Goal: Information Seeking & Learning: Find specific fact

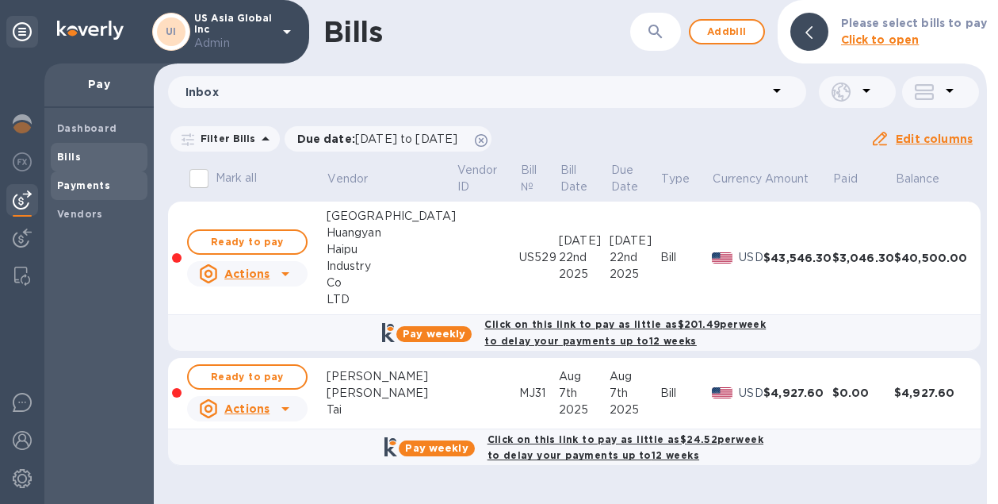
click at [94, 181] on b "Payments" at bounding box center [83, 185] width 53 height 12
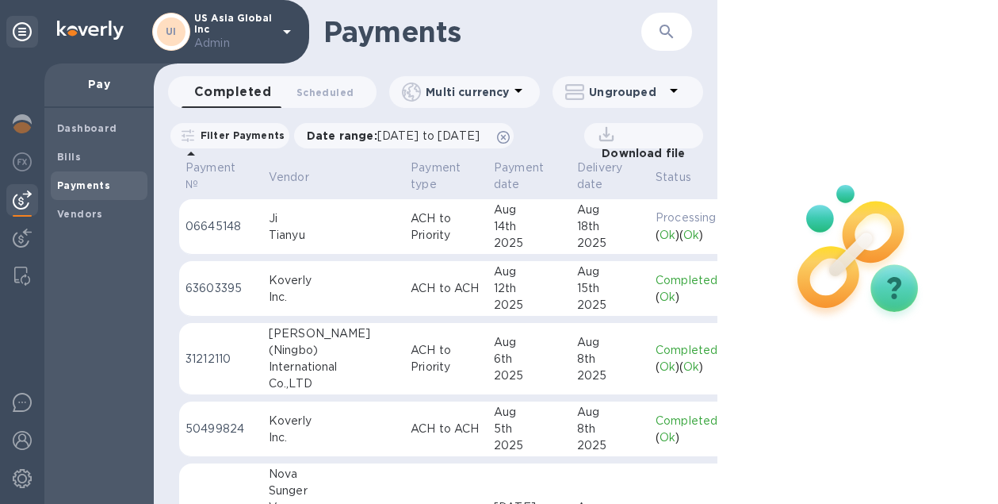
scroll to position [0, 163]
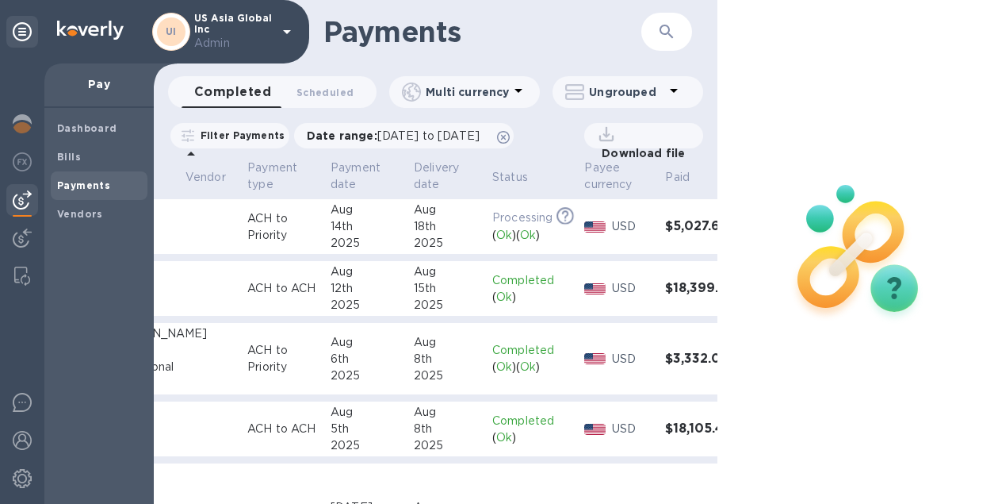
click at [331, 224] on div "14th" at bounding box center [366, 226] width 71 height 17
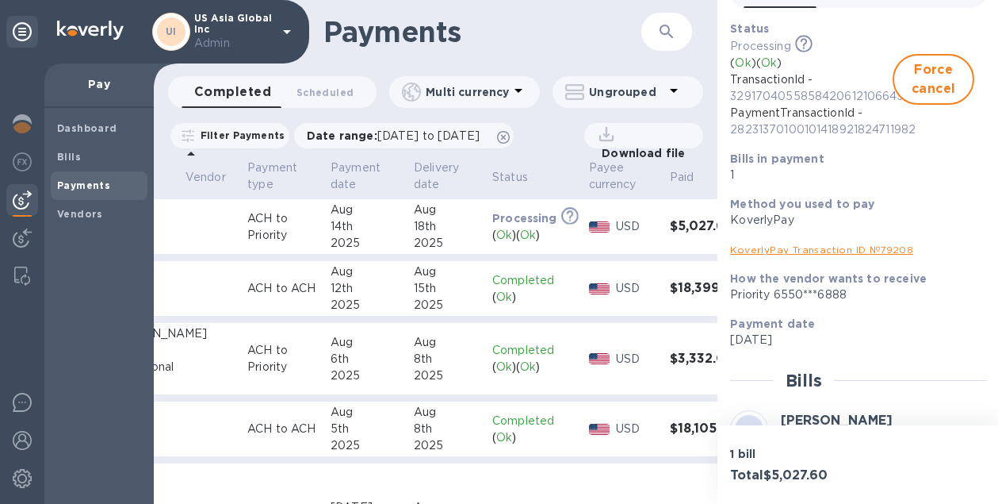
scroll to position [78, 0]
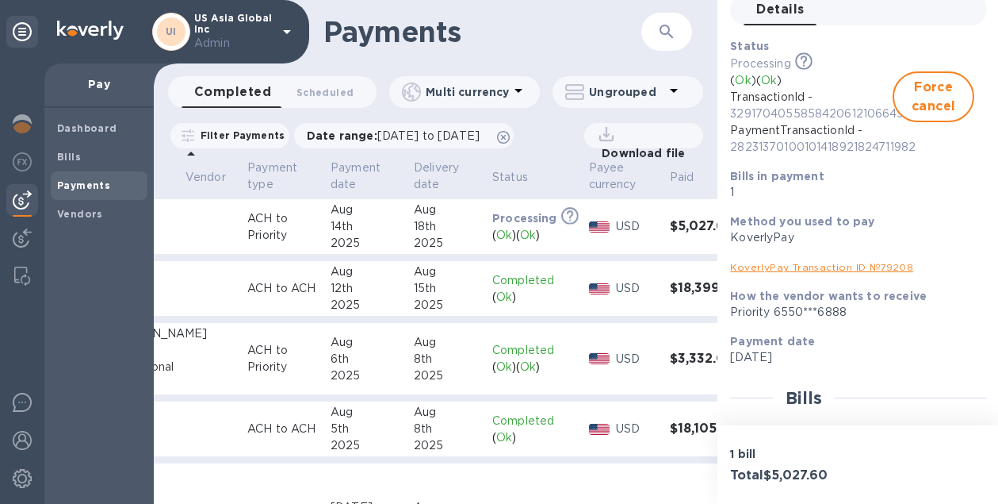
click at [781, 269] on link "KoverlyPay Transaction ID № 79208" at bounding box center [821, 267] width 183 height 12
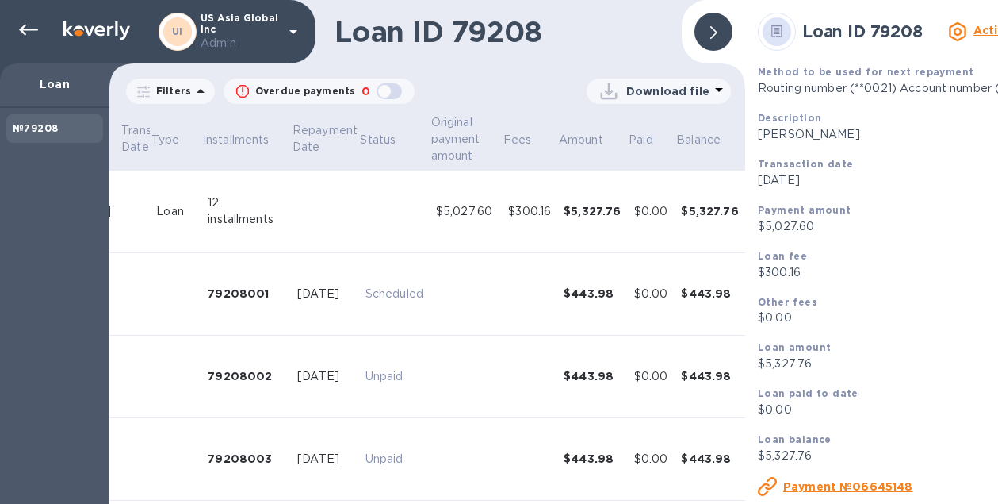
scroll to position [56, 0]
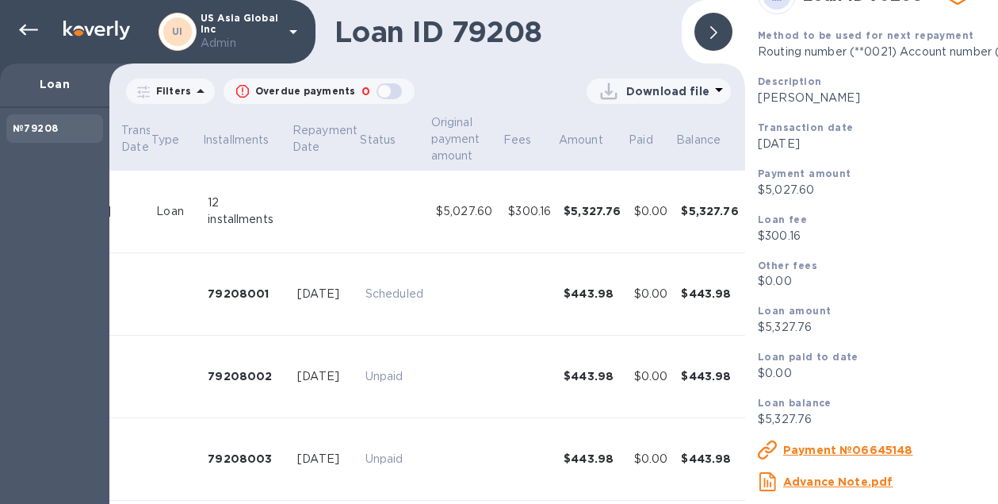
click at [845, 454] on u "Payment №06645148" at bounding box center [848, 449] width 130 height 13
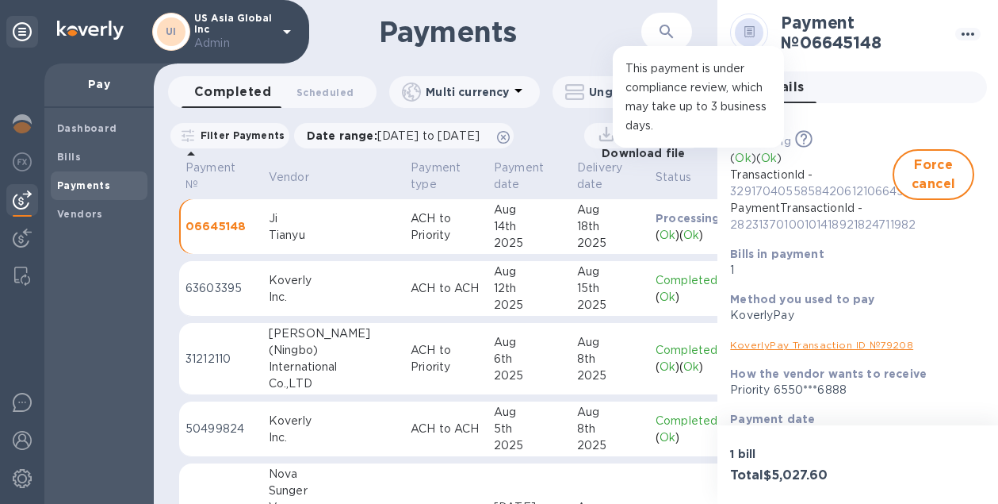
click at [804, 140] on icon at bounding box center [804, 138] width 6 height 8
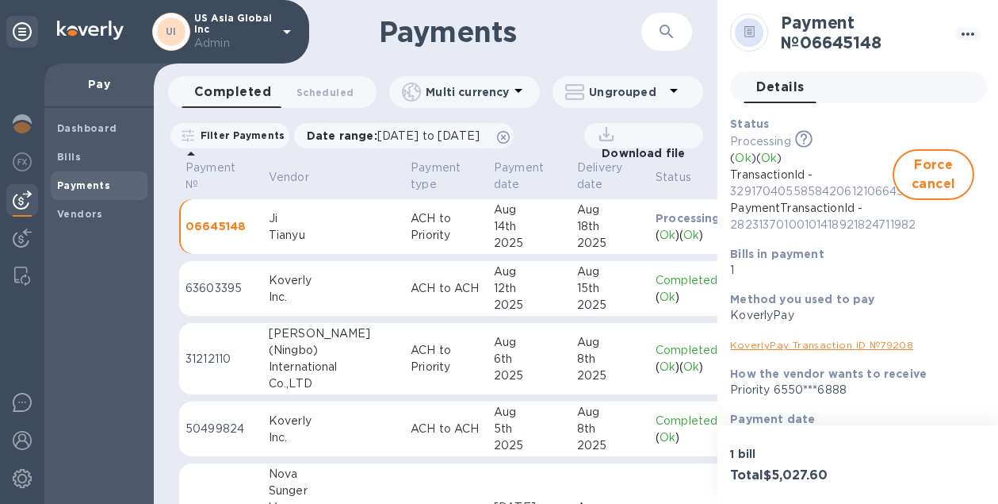
click at [869, 140] on div "Processing This payment is under compliance review, which may take up to 3 busi…" at bounding box center [811, 140] width 163 height 17
drag, startPoint x: 266, startPoint y: 213, endPoint x: 312, endPoint y: 234, distance: 50.4
click at [312, 234] on td "[PERSON_NAME]" at bounding box center [333, 227] width 142 height 56
copy div "[PERSON_NAME]"
click at [314, 92] on span "Scheduled 0" at bounding box center [325, 92] width 57 height 17
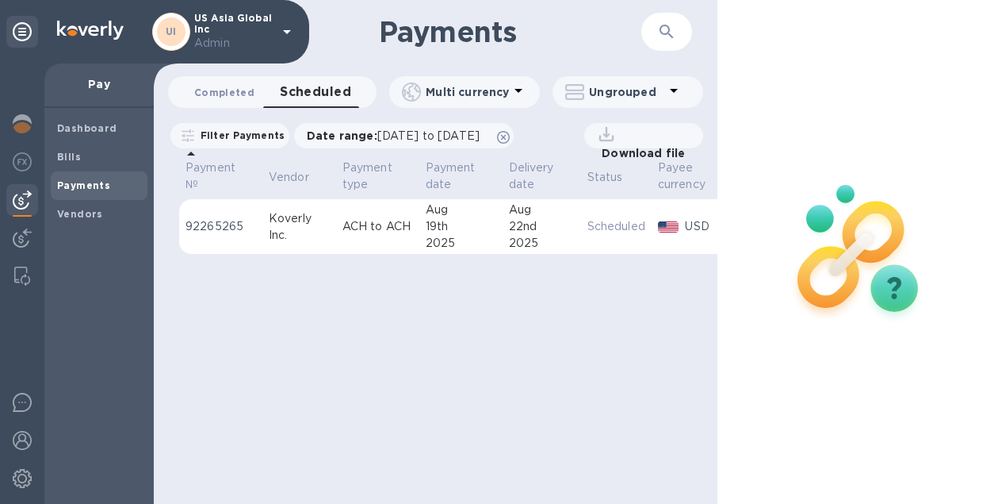
click at [221, 97] on span "Completed 0" at bounding box center [224, 92] width 60 height 17
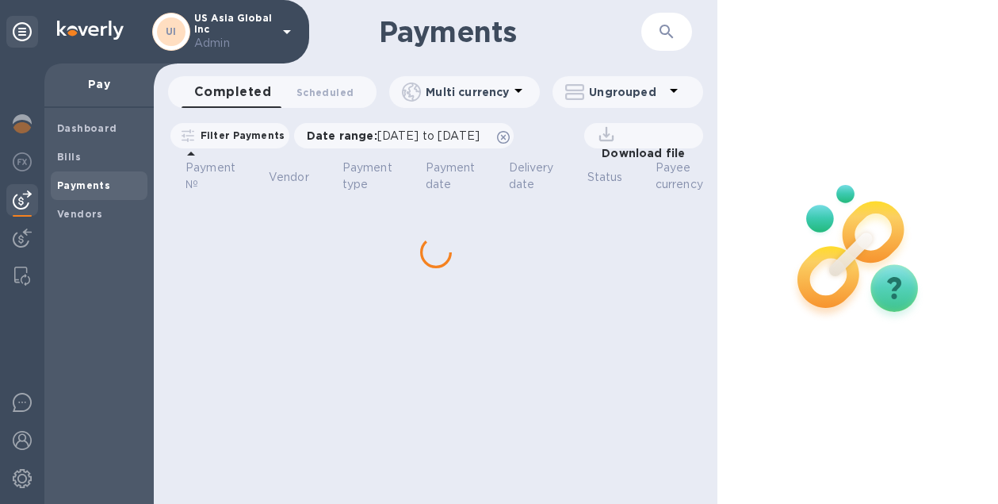
click at [666, 40] on icon "button" at bounding box center [666, 31] width 19 height 19
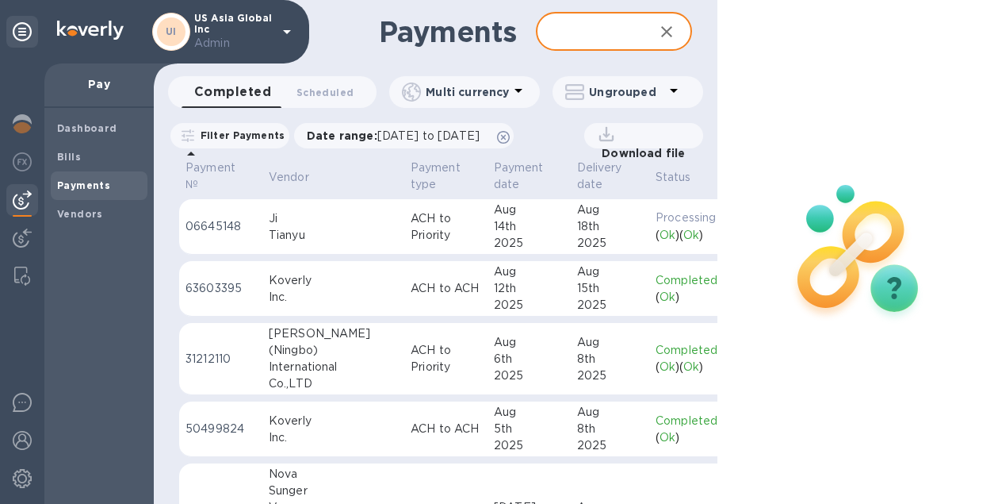
paste input "[PERSON_NAME]"
type input "[PERSON_NAME]"
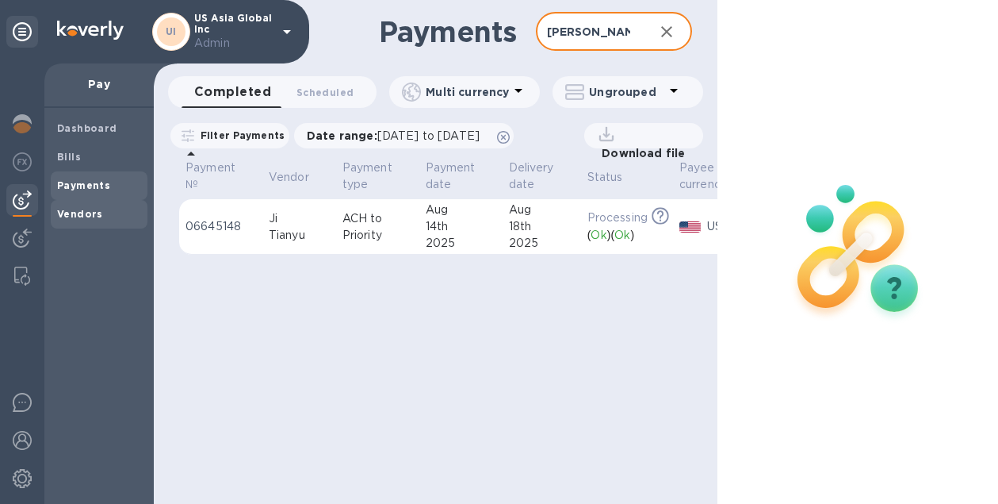
click at [107, 217] on span "Vendors" at bounding box center [99, 214] width 84 height 16
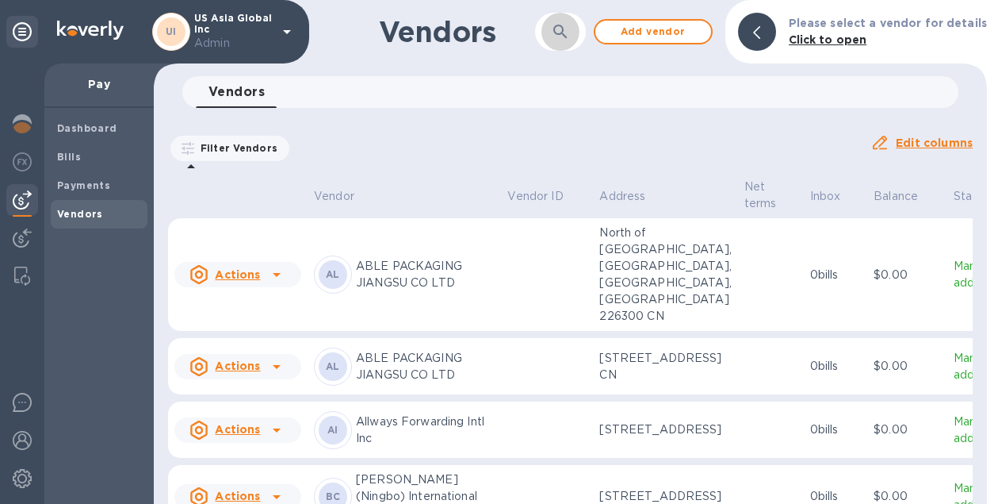
click at [569, 34] on icon "button" at bounding box center [560, 31] width 19 height 19
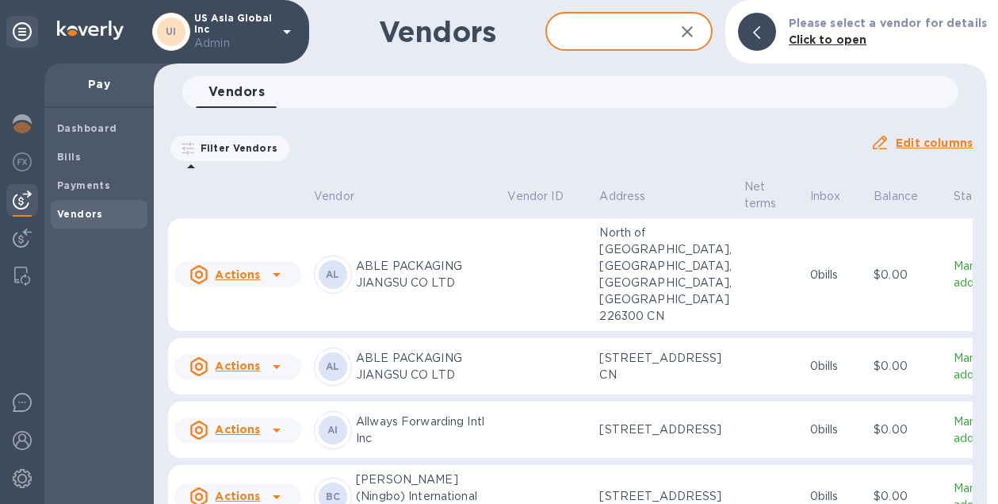
paste input "[PERSON_NAME]"
type input "[PERSON_NAME]"
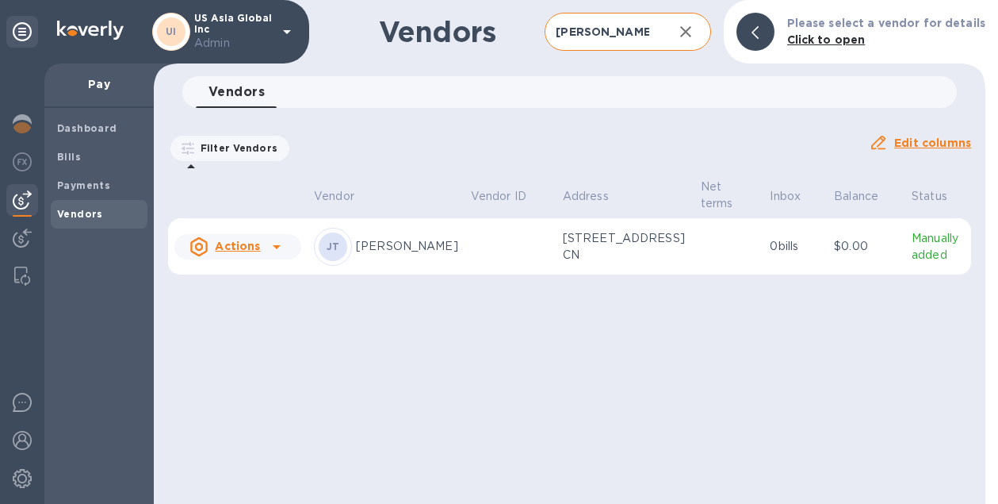
click at [575, 259] on p "[STREET_ADDRESS] CN" at bounding box center [625, 246] width 125 height 33
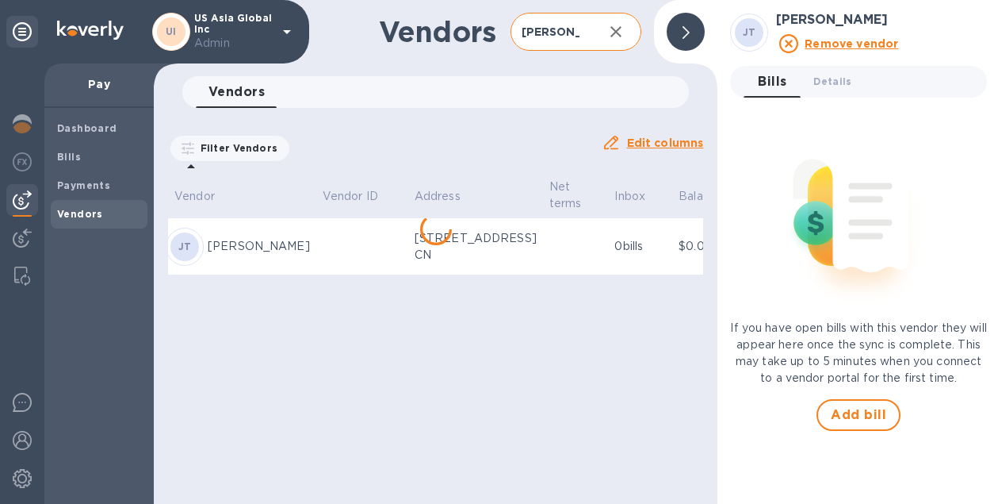
scroll to position [0, 2]
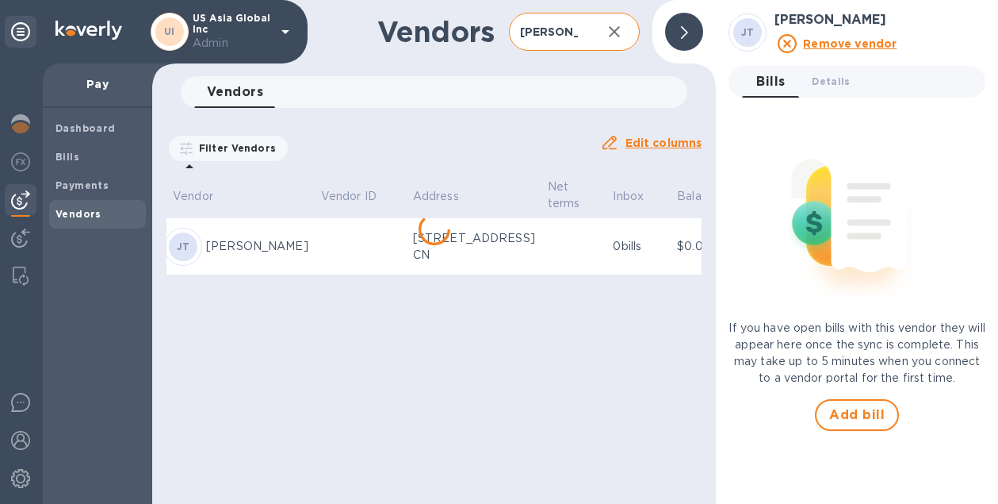
click at [755, 263] on p "Manually added" at bounding box center [778, 246] width 47 height 33
click at [837, 81] on span "Details 0" at bounding box center [831, 81] width 38 height 17
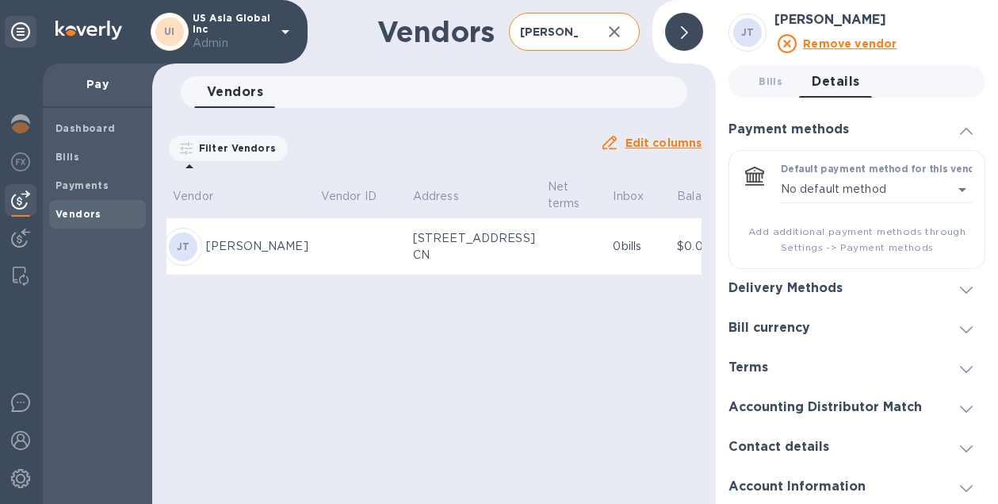
click at [772, 287] on h3 "Delivery Methods" at bounding box center [786, 288] width 114 height 15
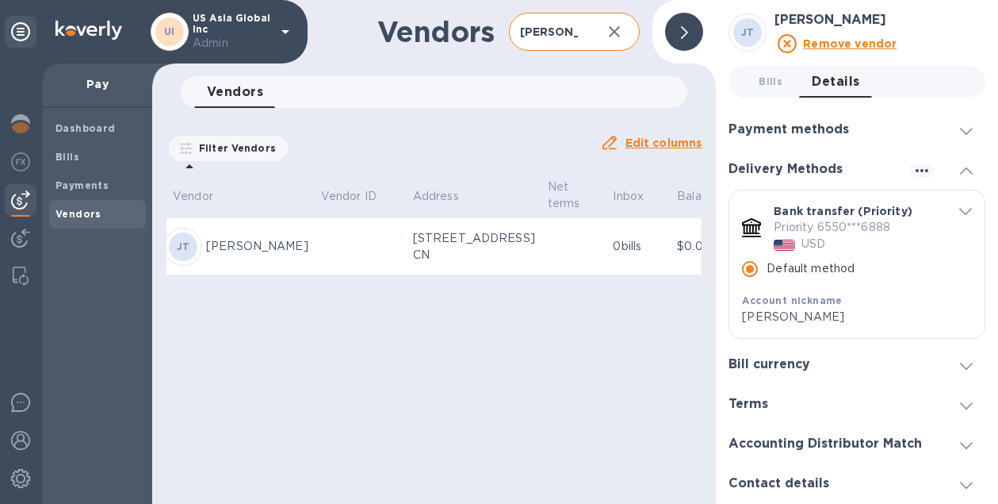
scroll to position [77, 0]
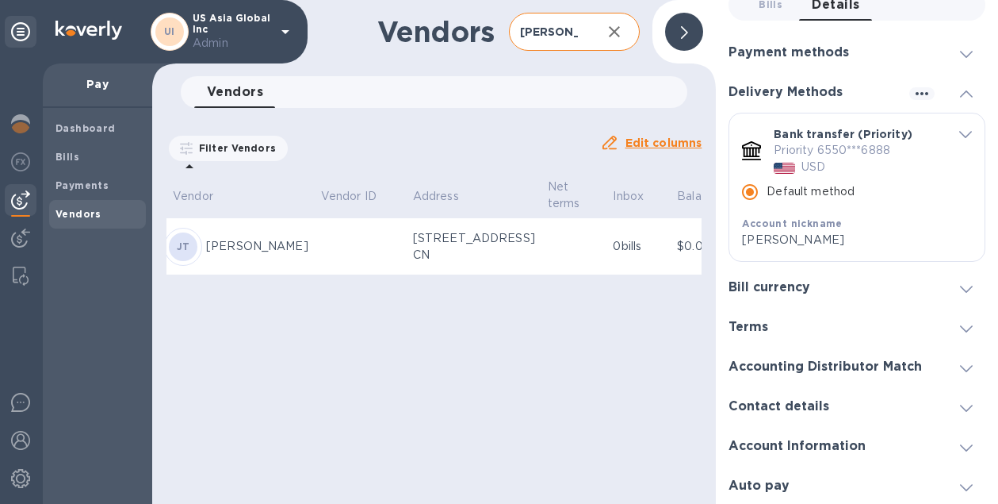
click at [797, 454] on div "Account Information" at bounding box center [857, 447] width 257 height 40
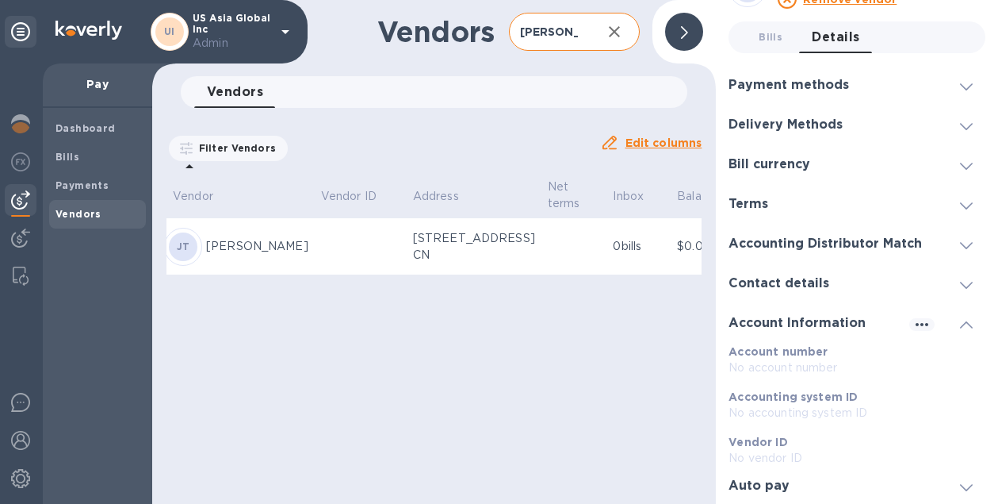
click at [795, 285] on h3 "Contact details" at bounding box center [779, 283] width 101 height 15
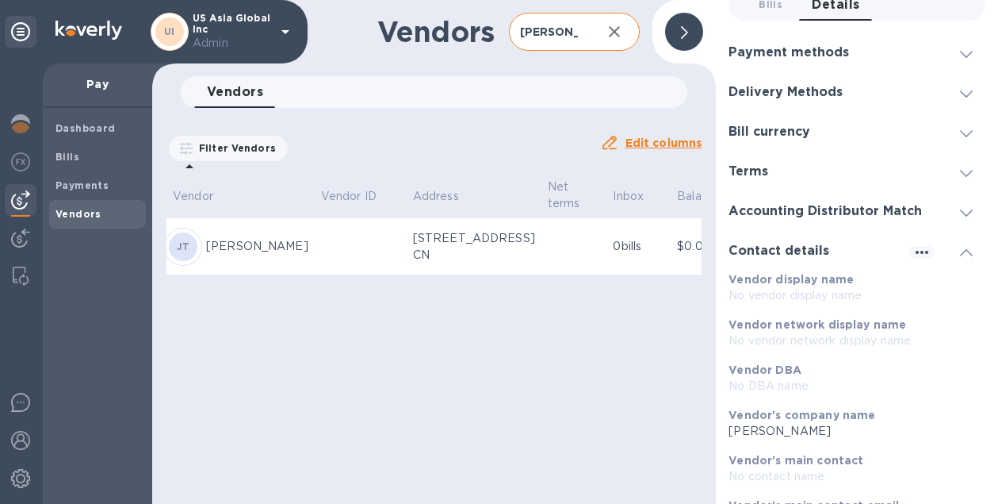
click at [775, 174] on div "Terms" at bounding box center [755, 171] width 52 height 15
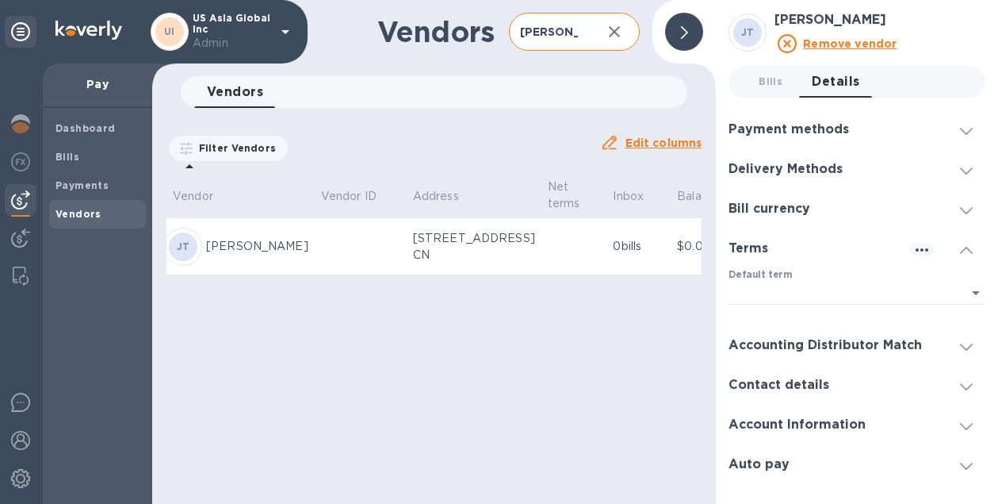
click at [765, 202] on h3 "Bill currency" at bounding box center [770, 208] width 82 height 15
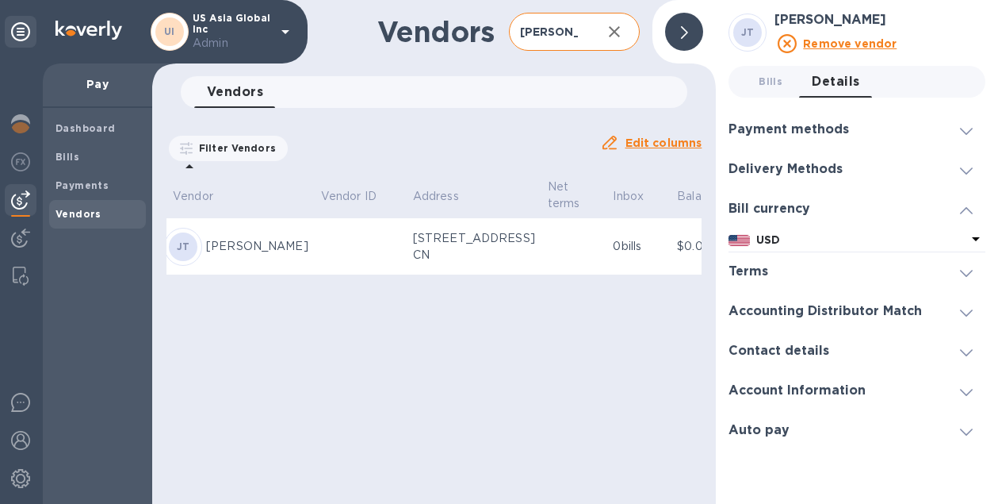
click at [778, 163] on h3 "Delivery Methods" at bounding box center [786, 169] width 114 height 15
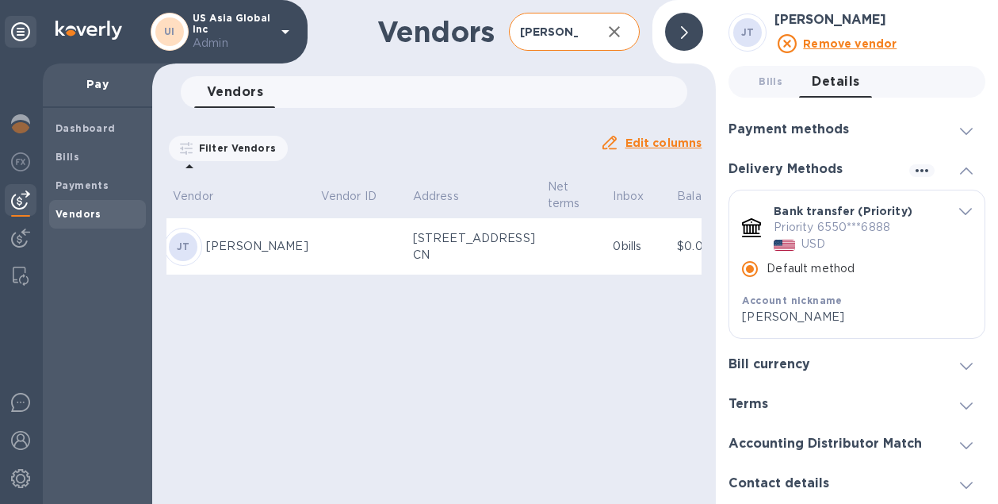
click at [791, 122] on h3 "Payment methods" at bounding box center [789, 129] width 121 height 15
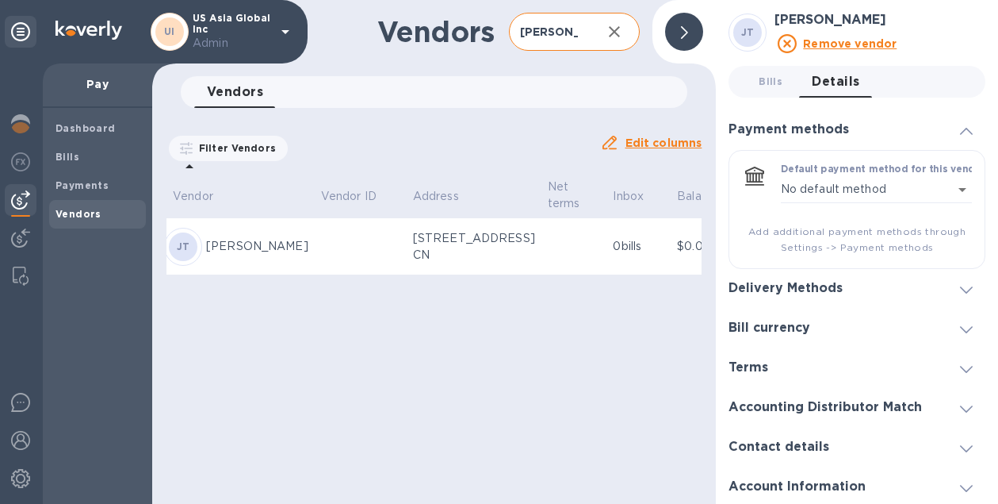
scroll to position [40, 0]
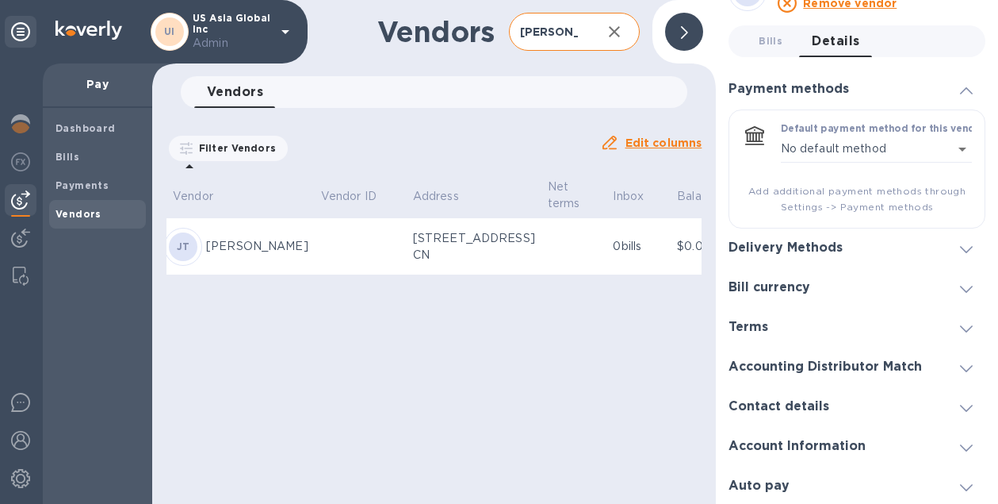
click at [768, 462] on div "Account Information" at bounding box center [857, 447] width 257 height 40
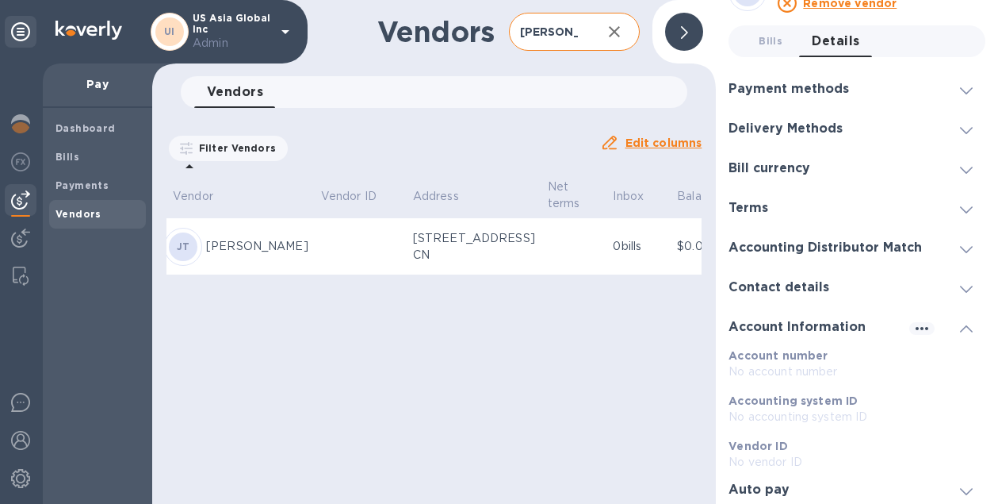
click at [764, 479] on div "Auto pay" at bounding box center [857, 490] width 257 height 40
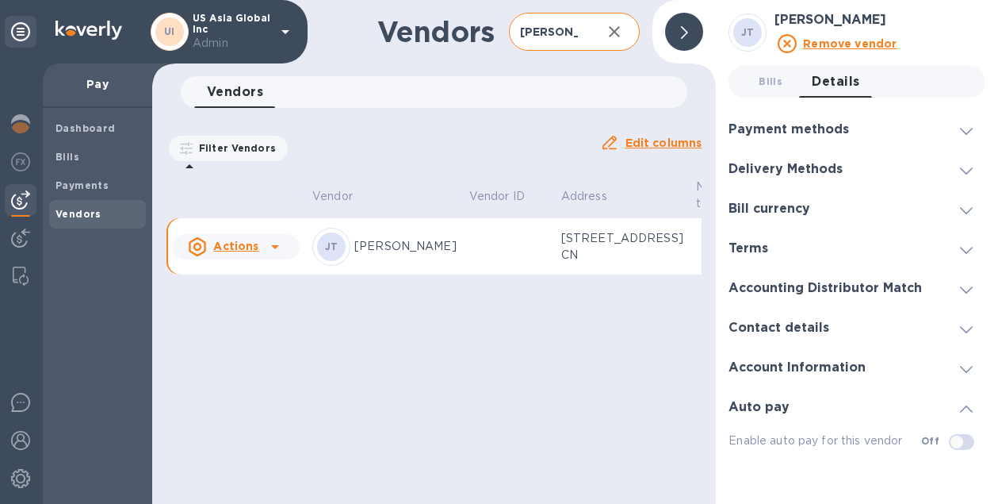
drag, startPoint x: 191, startPoint y: 13, endPoint x: 223, endPoint y: 25, distance: 33.9
click at [223, 25] on div "UI US Asia Global Inc Admin" at bounding box center [223, 32] width 144 height 39
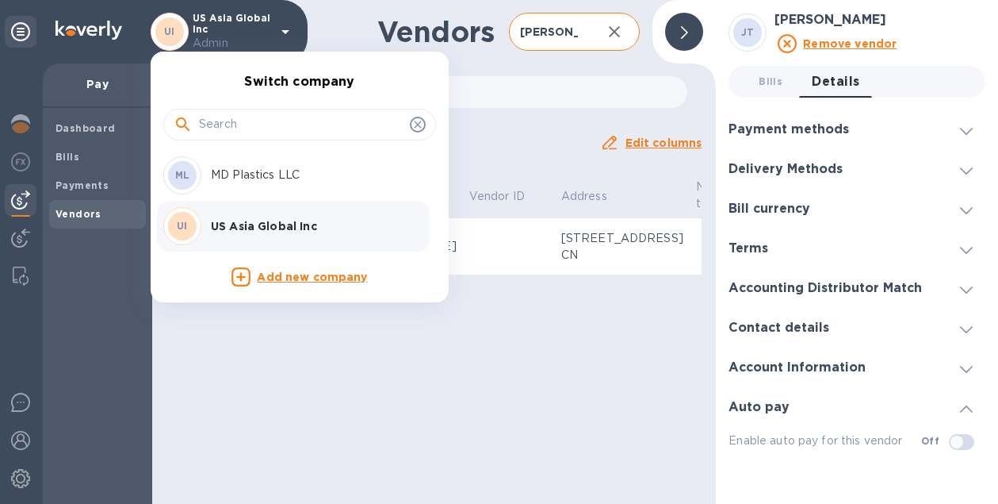
click at [515, 146] on div at bounding box center [499, 252] width 998 height 504
